Goal: Information Seeking & Learning: Compare options

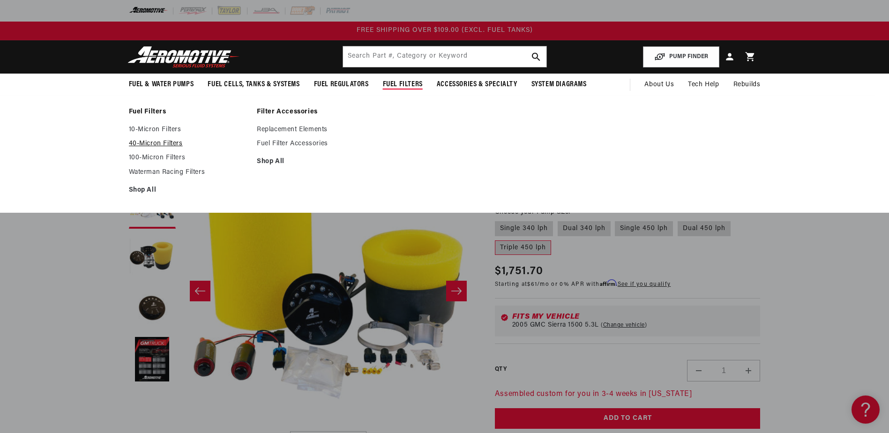
scroll to position [0, 296]
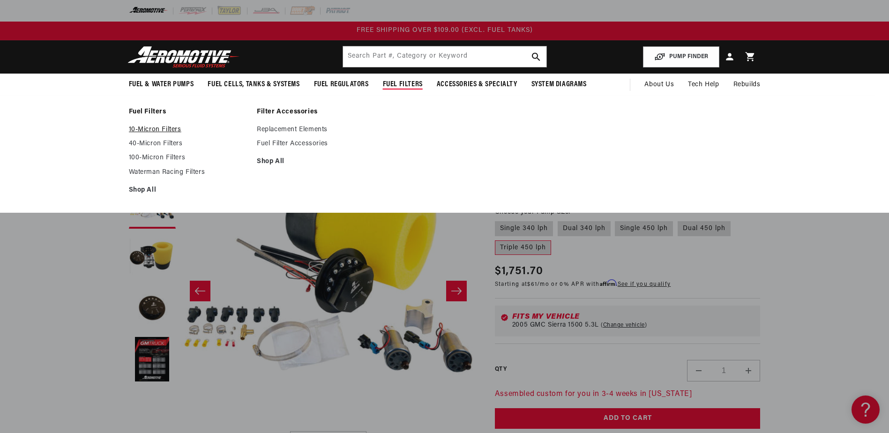
click at [147, 130] on link "10-Micron Filters" at bounding box center [188, 130] width 119 height 8
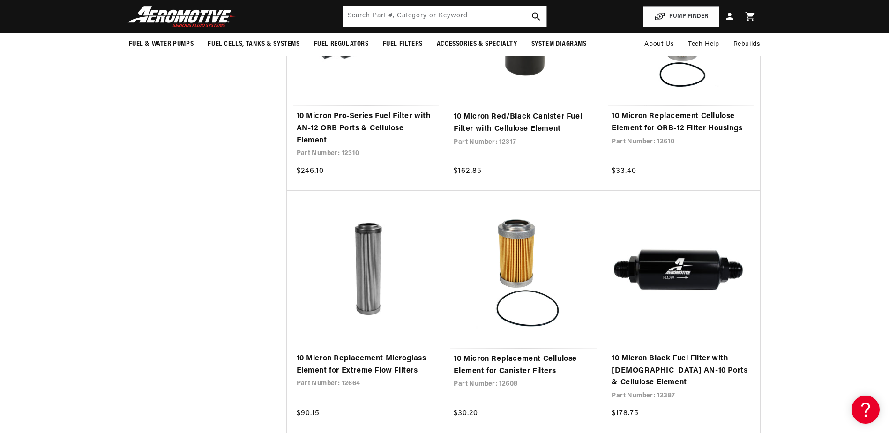
scroll to position [1499, 0]
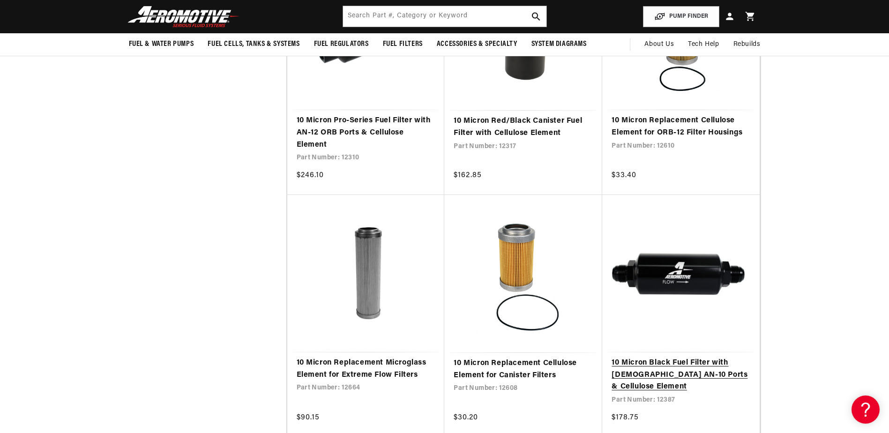
click at [648, 357] on link "10 Micron Black Fuel Filter with [DEMOGRAPHIC_DATA] AN-10 Ports & Cellulose Ele…" at bounding box center [680, 375] width 139 height 36
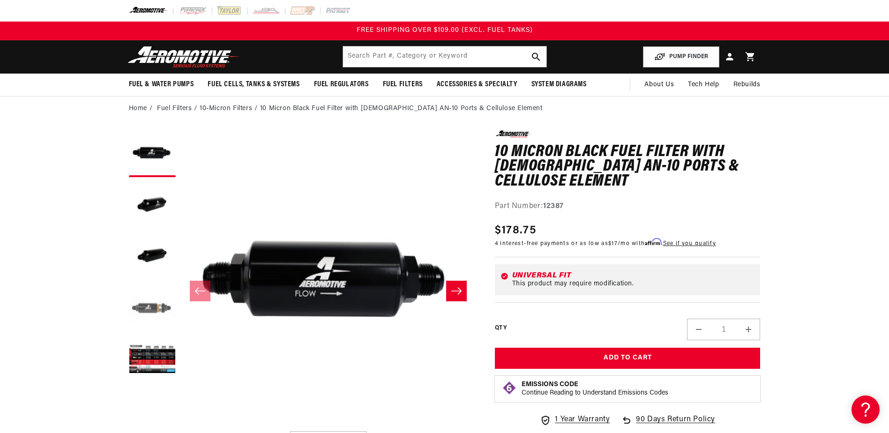
click at [155, 308] on button "Load image 4 in gallery view" at bounding box center [152, 308] width 47 height 47
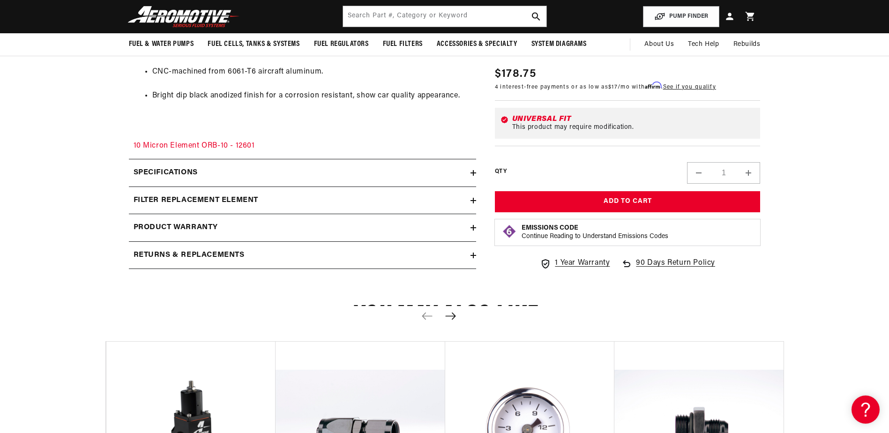
scroll to position [656, 0]
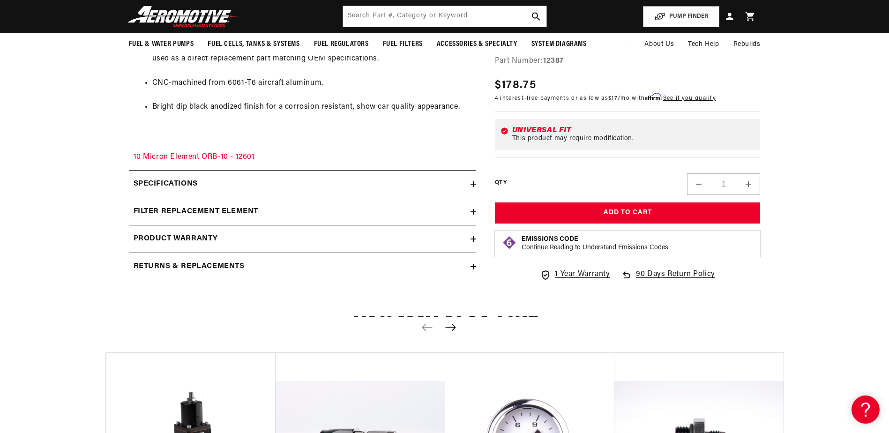
click at [469, 187] on div "Specifications" at bounding box center [299, 184] width 341 height 12
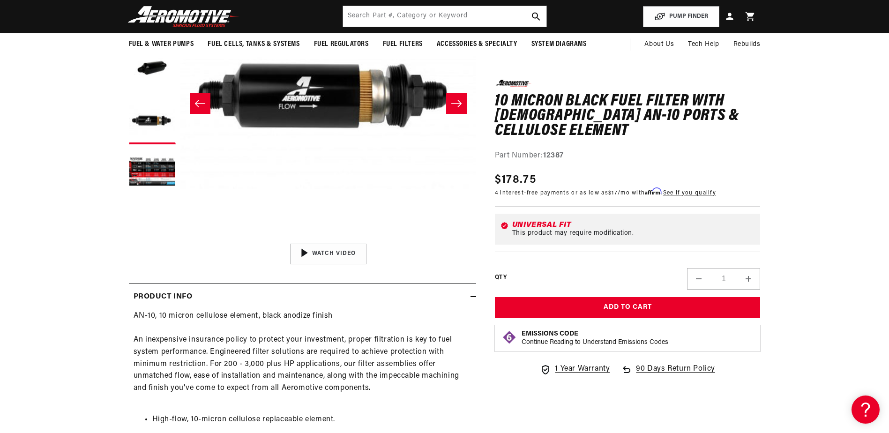
scroll to position [189, 0]
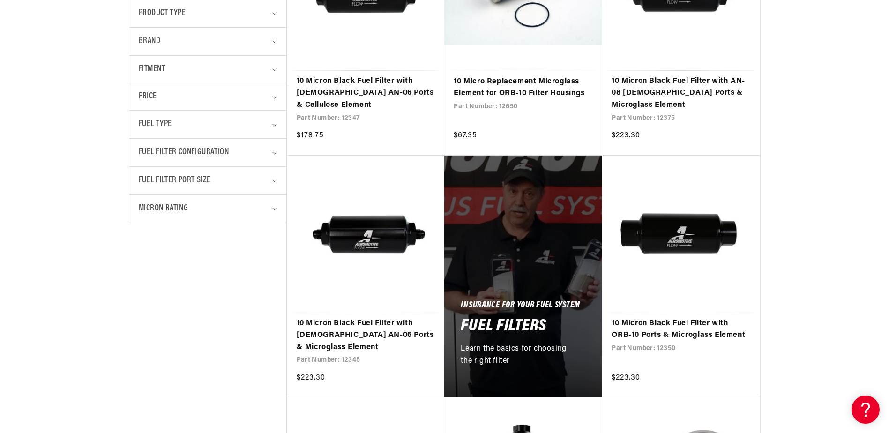
scroll to position [328, 0]
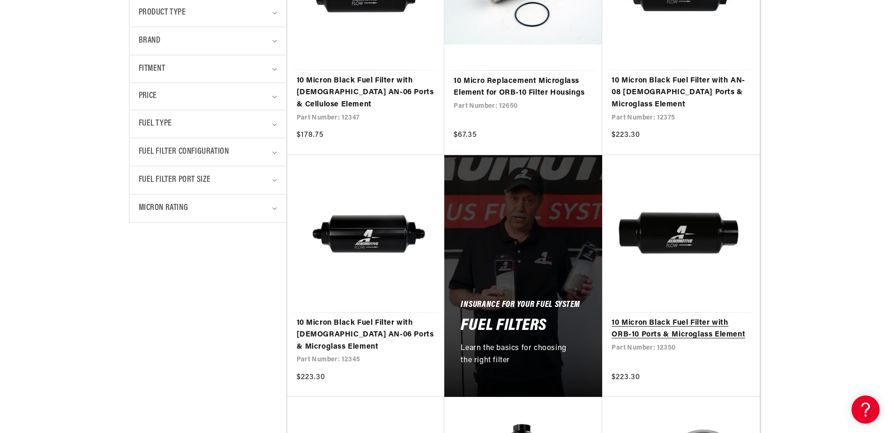
click at [665, 317] on link "10 Micron Black Fuel Filter with ORB-10 Ports & Microglass Element" at bounding box center [680, 329] width 139 height 24
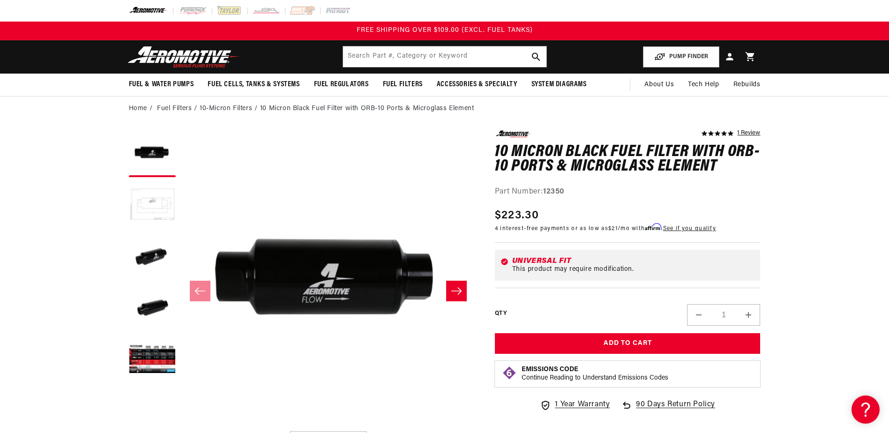
click at [144, 209] on button "Load image 2 in gallery view" at bounding box center [152, 205] width 47 height 47
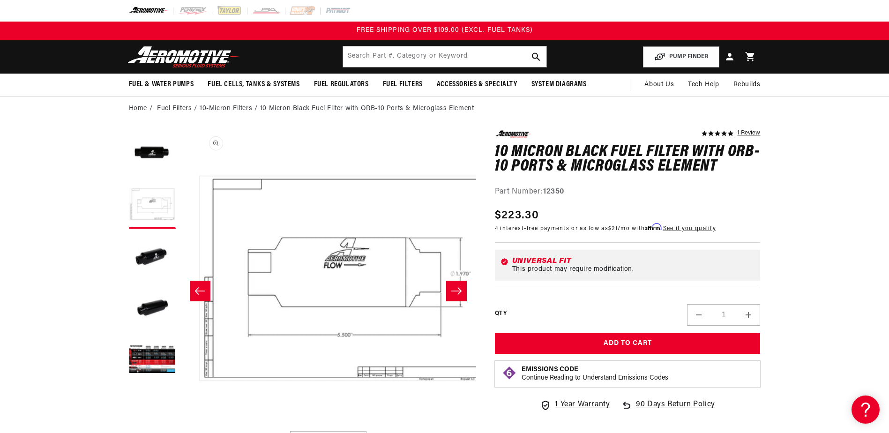
scroll to position [0, 296]
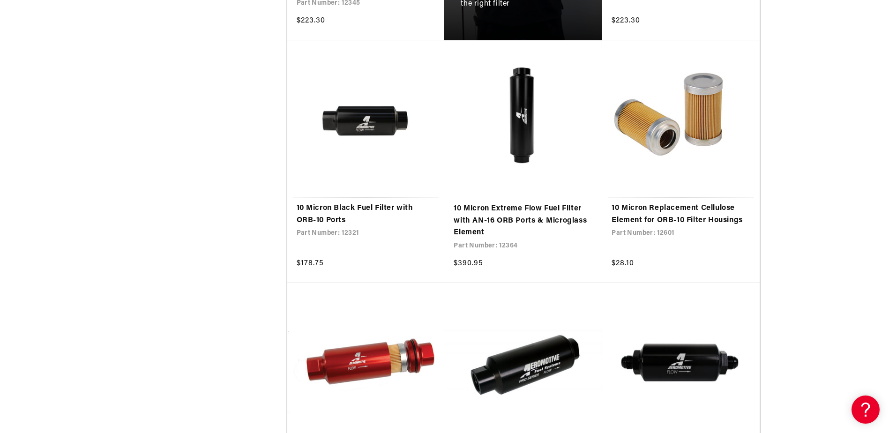
scroll to position [749, 0]
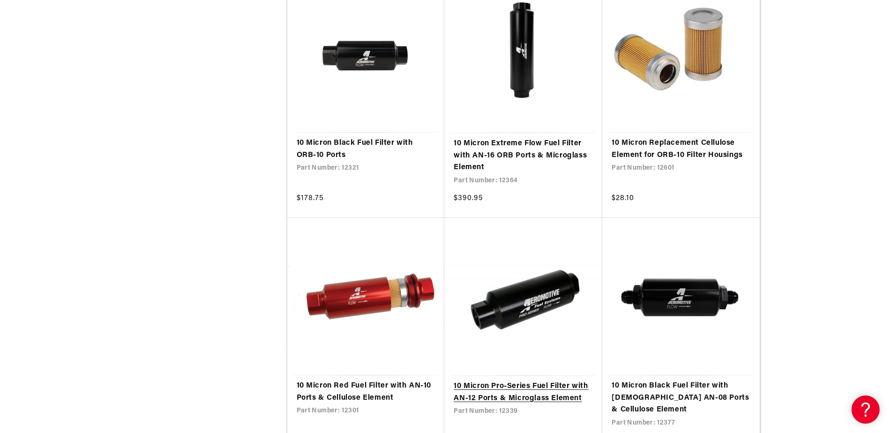
click at [519, 380] on link "10 Micron Pro-Series Fuel Filter with AN-12 Ports & Microglass Element" at bounding box center [522, 392] width 139 height 24
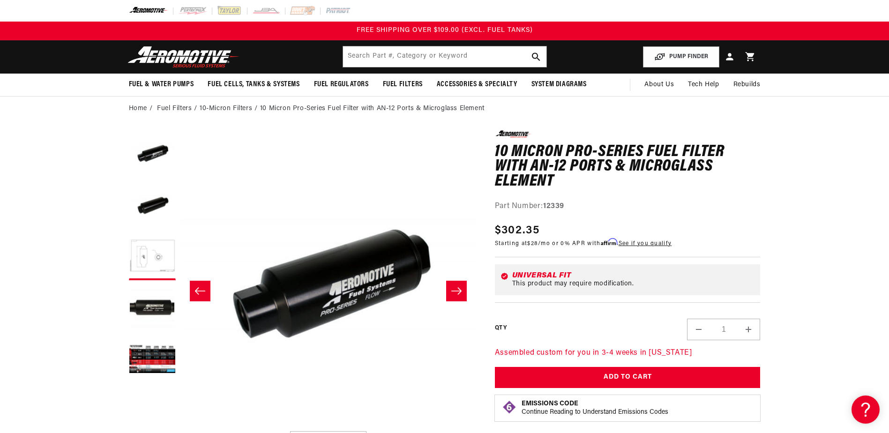
scroll to position [0, 592]
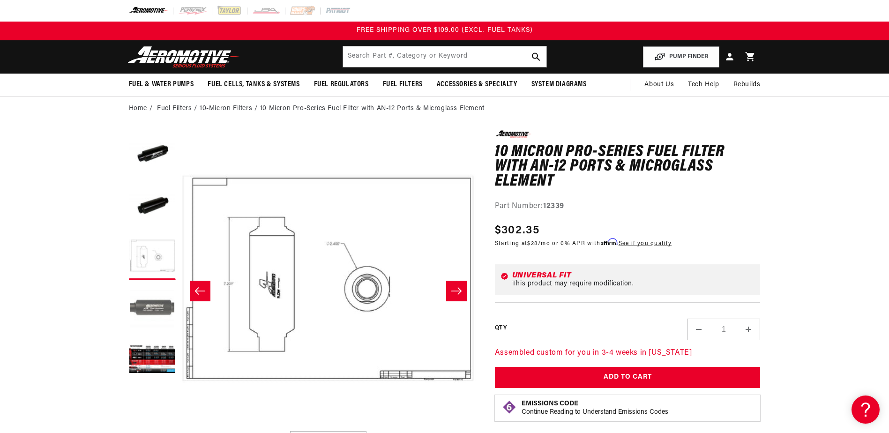
click at [164, 322] on button "Load image 4 in gallery view" at bounding box center [152, 308] width 47 height 47
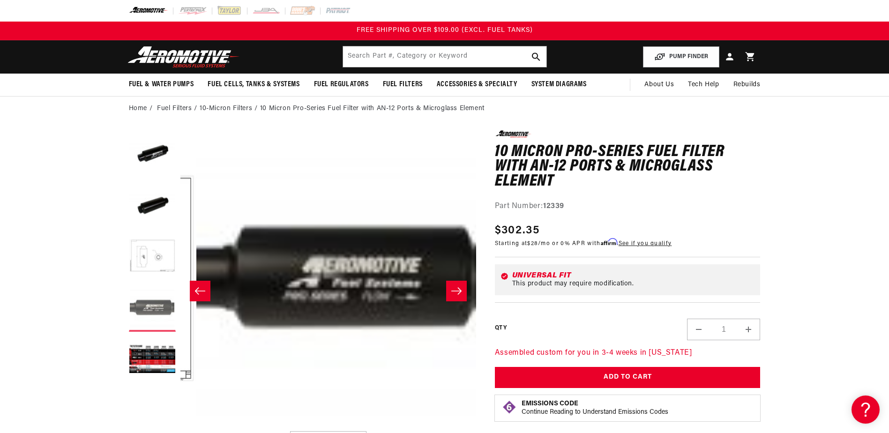
scroll to position [0, 887]
